Goal: Book appointment/travel/reservation

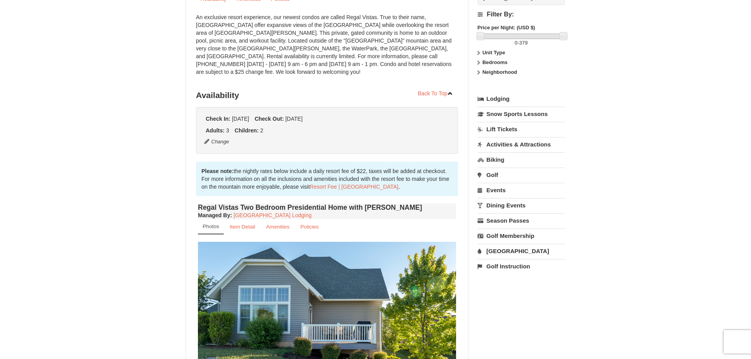
scroll to position [239, 0]
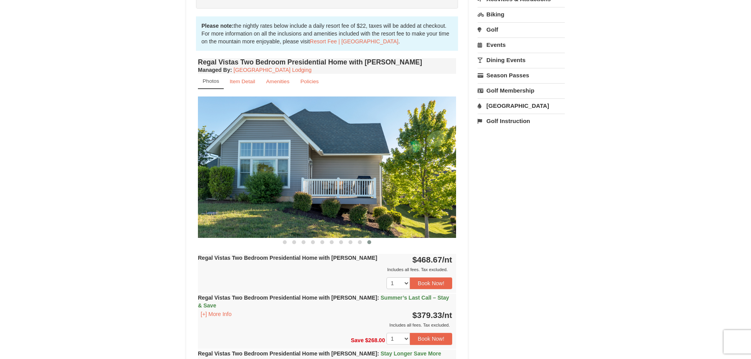
click at [369, 191] on img at bounding box center [327, 167] width 258 height 141
click at [287, 238] on button at bounding box center [284, 242] width 9 height 8
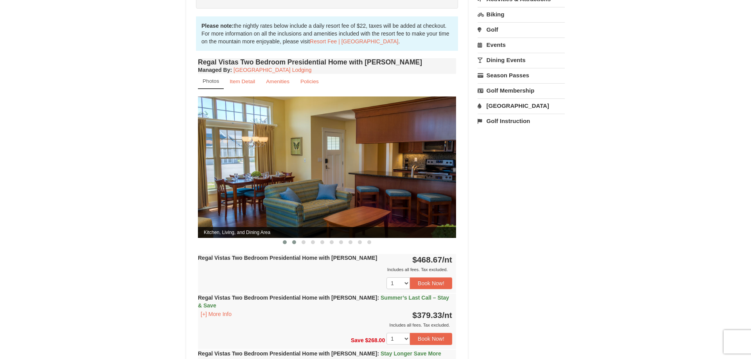
click at [296, 240] on span at bounding box center [294, 242] width 4 height 4
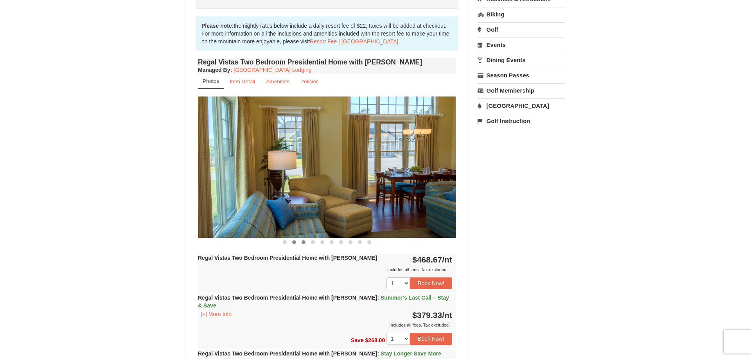
click at [304, 240] on span at bounding box center [303, 242] width 4 height 4
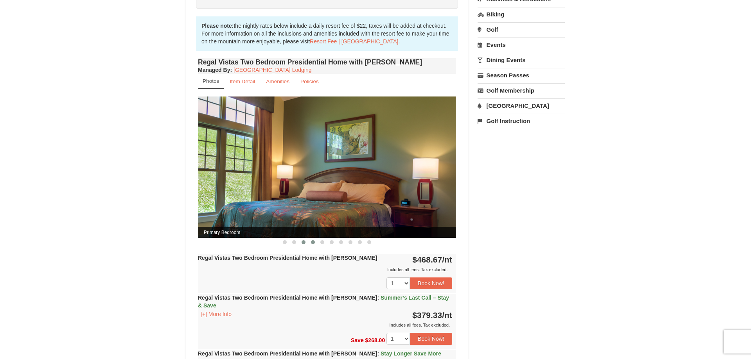
click at [314, 240] on span at bounding box center [313, 242] width 4 height 4
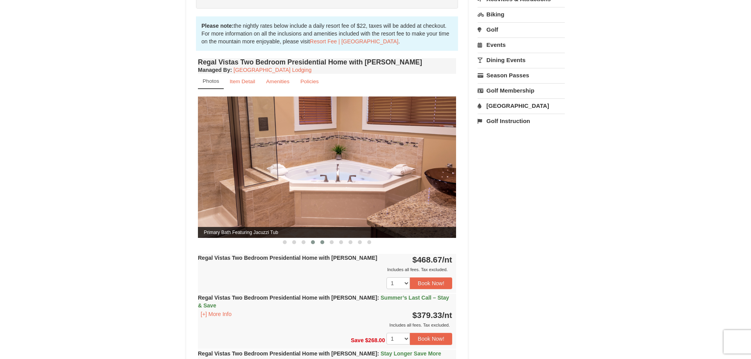
click at [322, 240] on span at bounding box center [322, 242] width 4 height 4
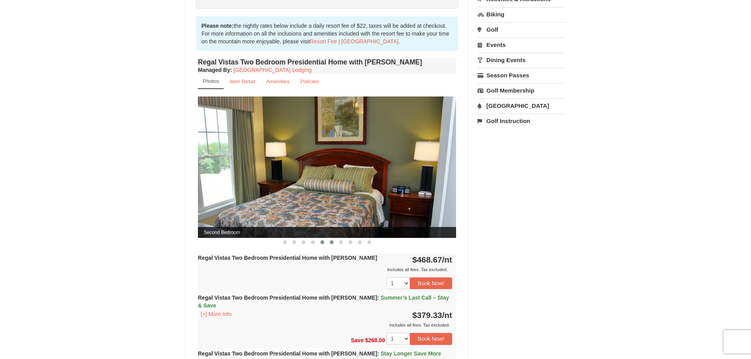
click at [330, 240] on span at bounding box center [332, 242] width 4 height 4
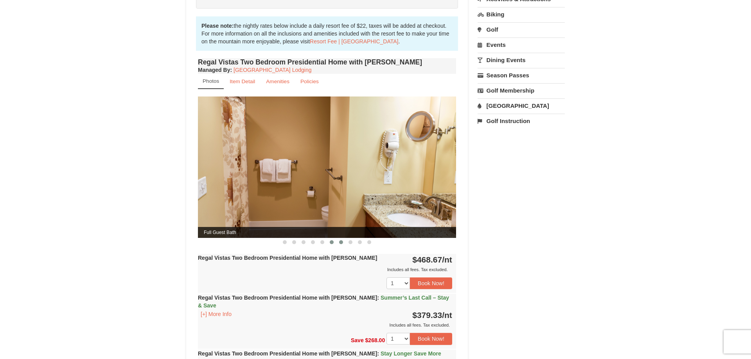
click at [342, 238] on button at bounding box center [340, 242] width 9 height 8
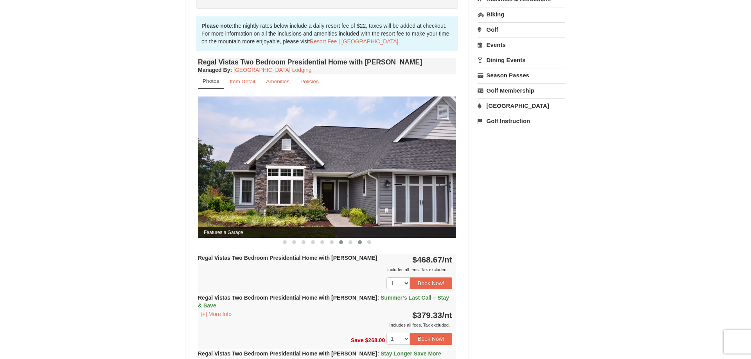
click at [356, 238] on button at bounding box center [359, 242] width 9 height 8
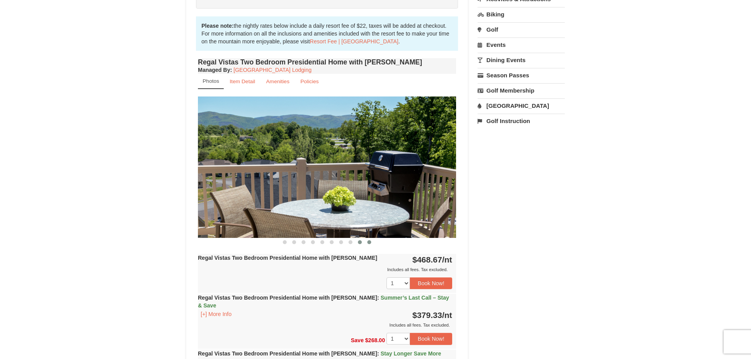
click at [367, 238] on button at bounding box center [368, 242] width 9 height 8
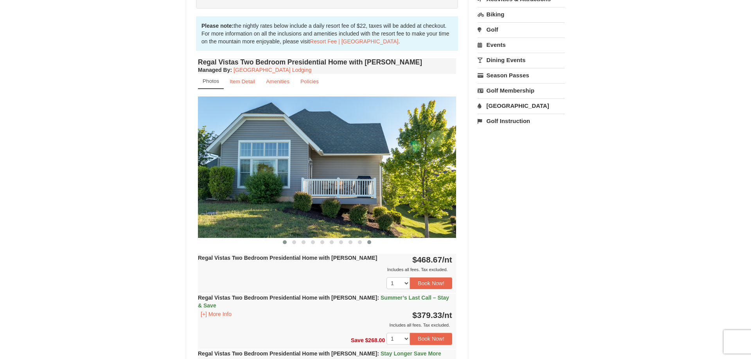
click at [281, 238] on button at bounding box center [284, 242] width 9 height 8
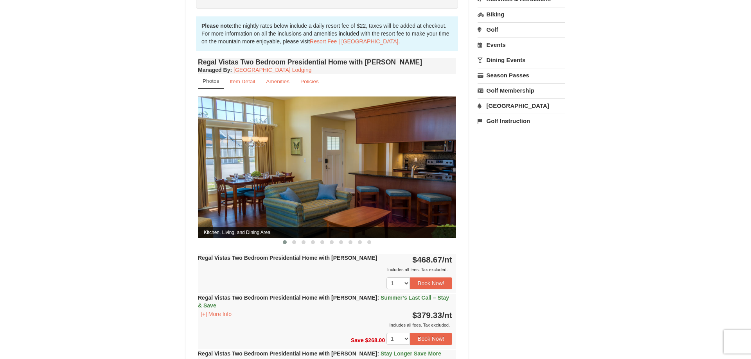
click at [124, 117] on div "× Regal Vistas - Presidential Homes Book from $379! [STREET_ADDRESS], VA Availa…" at bounding box center [375, 235] width 751 height 894
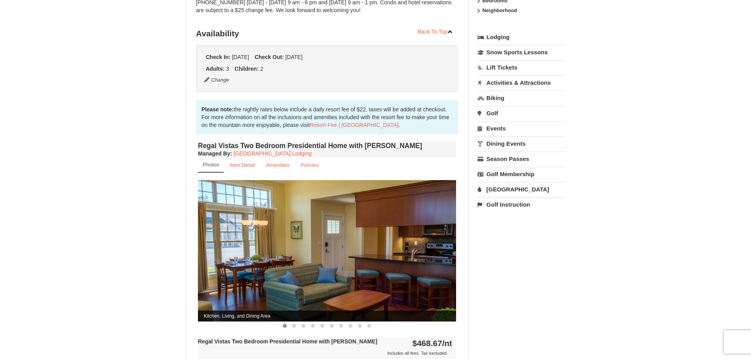
scroll to position [0, 0]
